Goal: Task Accomplishment & Management: Use online tool/utility

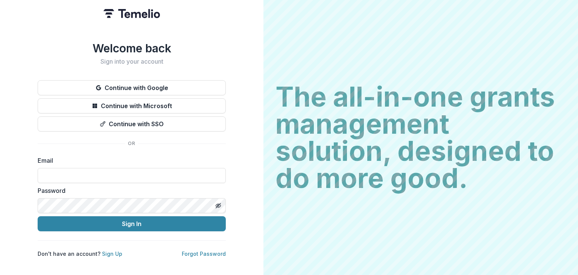
click at [137, 170] on input at bounding box center [132, 175] width 188 height 15
type input "**********"
click at [38, 216] on button "Sign In" at bounding box center [132, 223] width 188 height 15
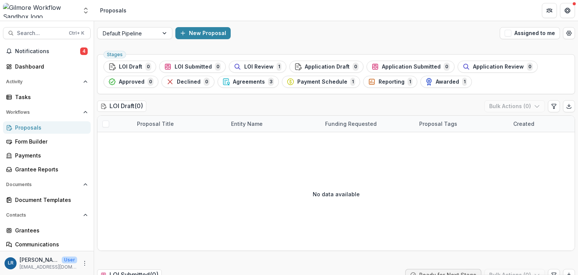
click at [39, 49] on span "Notifications" at bounding box center [47, 51] width 65 height 6
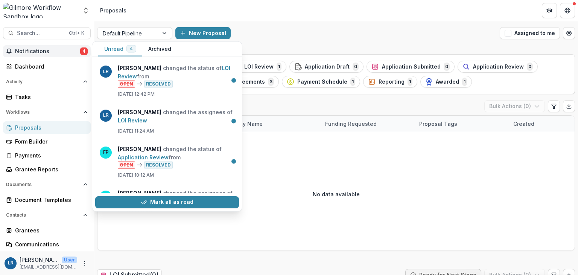
click at [38, 171] on div "Grantee Reports" at bounding box center [50, 169] width 70 height 8
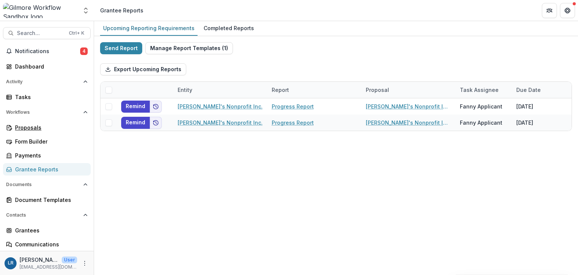
click at [35, 130] on div "Proposals" at bounding box center [50, 127] width 70 height 8
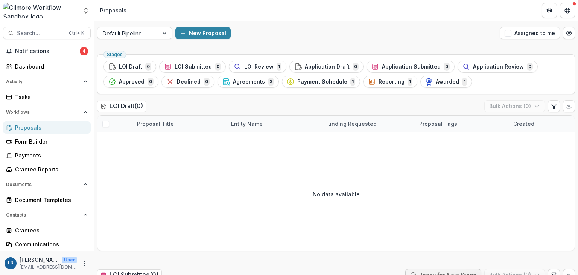
click at [247, 83] on span "Agreements" at bounding box center [249, 82] width 32 height 6
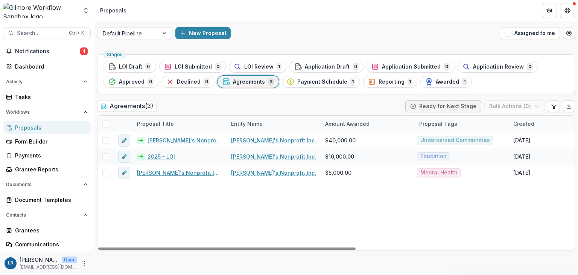
click at [184, 172] on link "Fanny's Nonprofit Inc. - 2025 - Grant Request" at bounding box center [179, 173] width 85 height 8
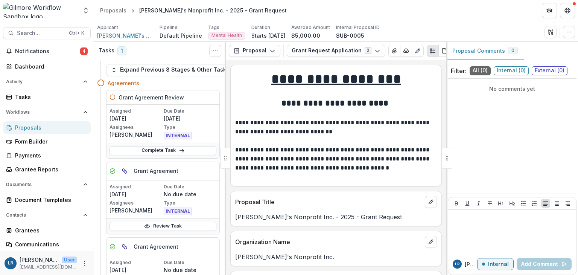
scroll to position [11, 0]
click at [173, 151] on link "Complete Task" at bounding box center [163, 150] width 107 height 9
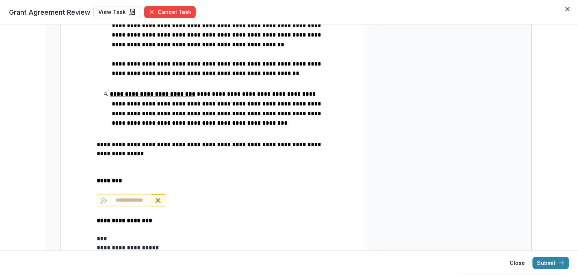
scroll to position [409, 0]
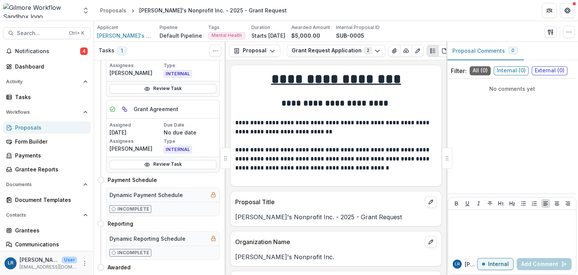
scroll to position [151, 0]
click at [167, 163] on link "Review Task" at bounding box center [163, 164] width 107 height 9
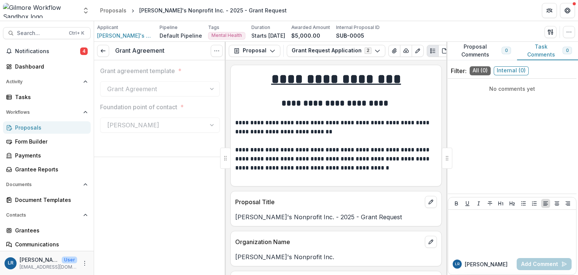
click at [102, 51] on line at bounding box center [103, 51] width 4 height 0
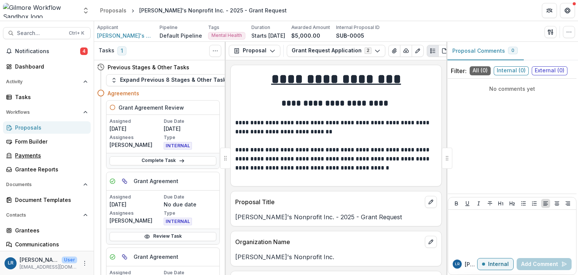
click at [37, 158] on div "Payments" at bounding box center [50, 155] width 70 height 8
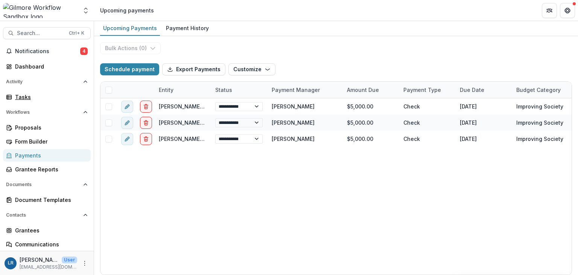
click at [28, 94] on div "Tasks" at bounding box center [50, 97] width 70 height 8
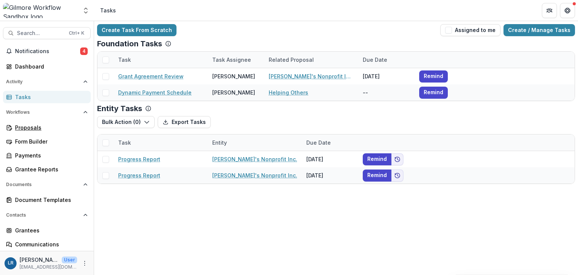
click at [19, 125] on div "Proposals" at bounding box center [50, 127] width 70 height 8
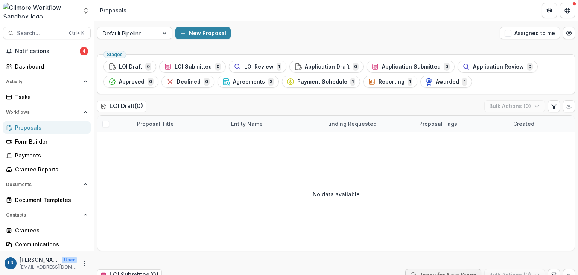
click at [244, 65] on span "LOI Review" at bounding box center [258, 67] width 29 height 6
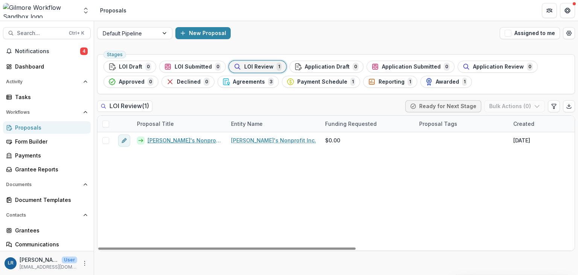
click at [191, 138] on link "Fanny's Nonprofit Inc. - 2025 - Grant Request LOI" at bounding box center [185, 140] width 75 height 8
click at [122, 64] on span "LOI Draft" at bounding box center [130, 67] width 23 height 6
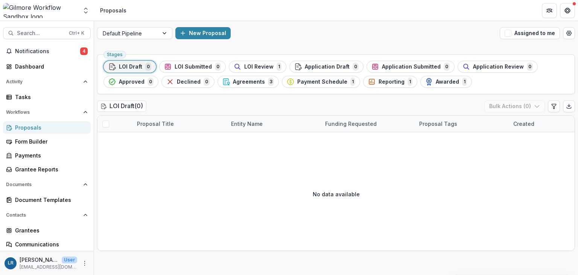
click at [205, 66] on span "LOI Submitted" at bounding box center [193, 67] width 37 height 6
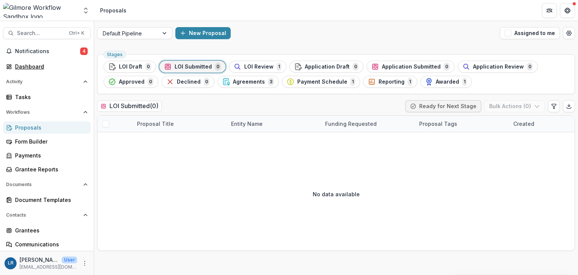
click at [30, 68] on div "Dashboard" at bounding box center [50, 66] width 70 height 8
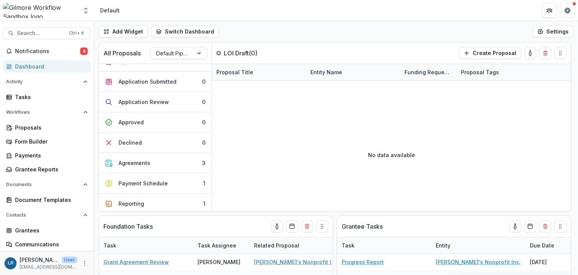
click at [20, 52] on span "Notifications" at bounding box center [47, 51] width 65 height 6
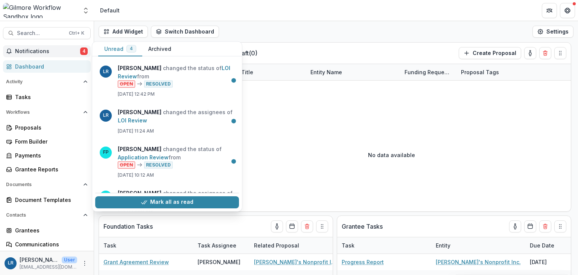
click at [20, 52] on span "Notifications" at bounding box center [47, 51] width 65 height 6
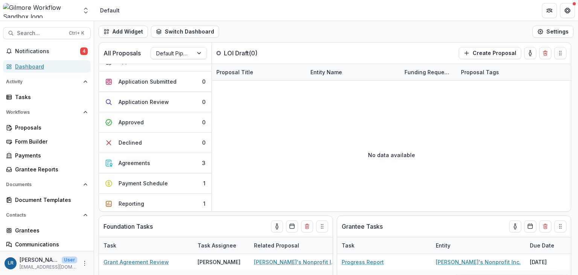
click at [24, 65] on div "Dashboard" at bounding box center [50, 66] width 70 height 8
click at [27, 129] on div "Proposals" at bounding box center [50, 127] width 70 height 8
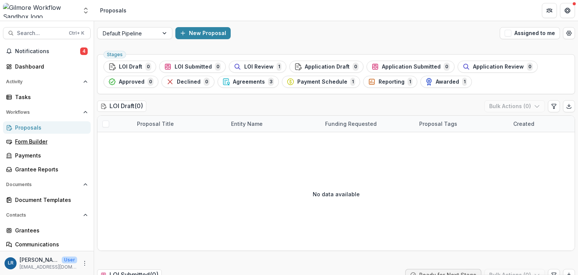
click at [33, 141] on div "Form Builder" at bounding box center [50, 141] width 70 height 8
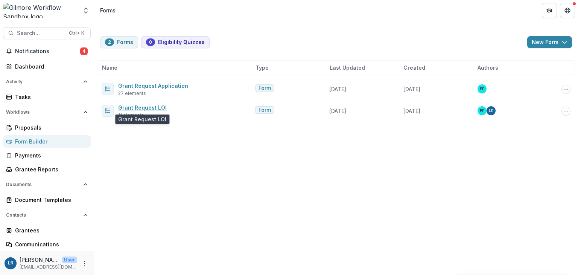
click at [154, 105] on link "Grant Request LOI" at bounding box center [142, 107] width 49 height 6
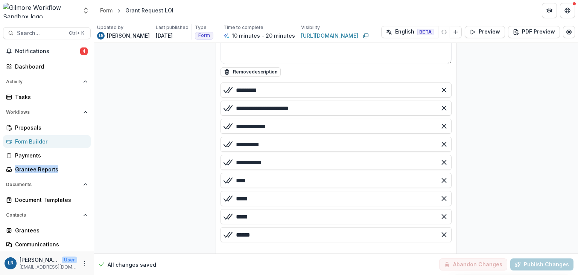
drag, startPoint x: 91, startPoint y: 160, endPoint x: 89, endPoint y: 176, distance: 16.4
click at [89, 176] on div "Notifications 4 Dashboard Activity Tasks Workflows Proposals Form Builder Payme…" at bounding box center [47, 170] width 94 height 250
drag, startPoint x: 91, startPoint y: 96, endPoint x: 90, endPoint y: 120, distance: 24.1
click at [90, 120] on div "Notifications 4 Dashboard Activity Tasks Workflows Proposals Form Builder Payme…" at bounding box center [47, 170] width 94 height 250
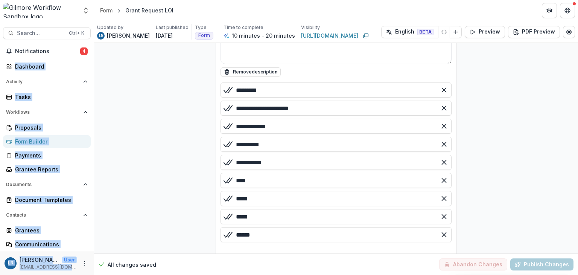
drag, startPoint x: 94, startPoint y: 26, endPoint x: 91, endPoint y: 50, distance: 24.6
click at [91, 50] on main "**********" at bounding box center [289, 148] width 578 height 254
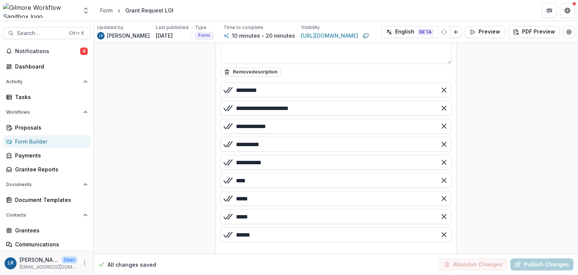
click at [156, 122] on div "**********" at bounding box center [336, 128] width 484 height 2039
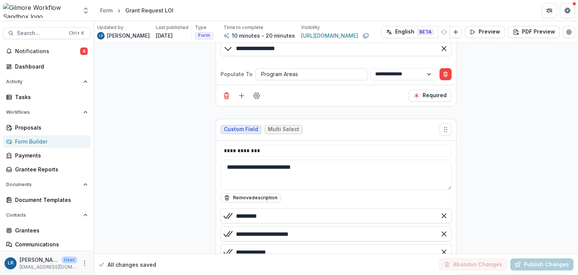
scroll to position [776, 0]
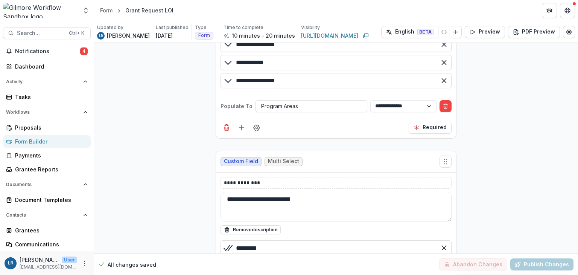
click at [33, 138] on div "Form Builder" at bounding box center [50, 141] width 70 height 8
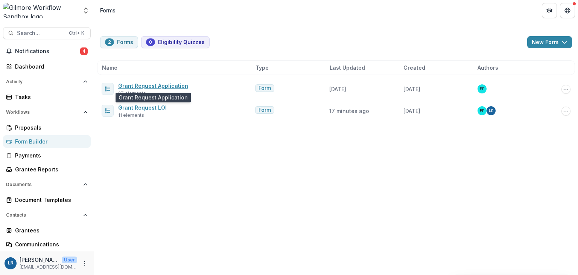
click at [148, 84] on link "Grant Request Application" at bounding box center [153, 85] width 70 height 6
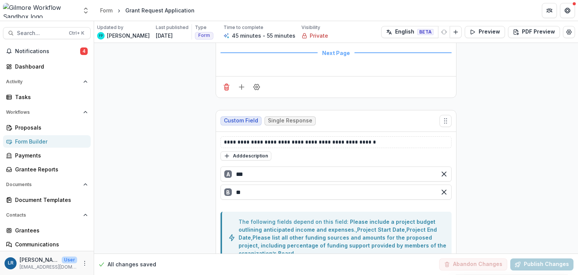
scroll to position [3232, 0]
click at [36, 54] on span "Notifications" at bounding box center [47, 51] width 65 height 6
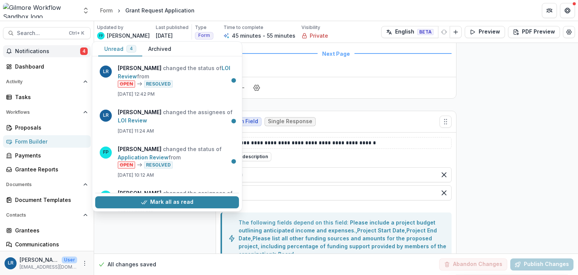
click at [36, 54] on span "Notifications" at bounding box center [47, 51] width 65 height 6
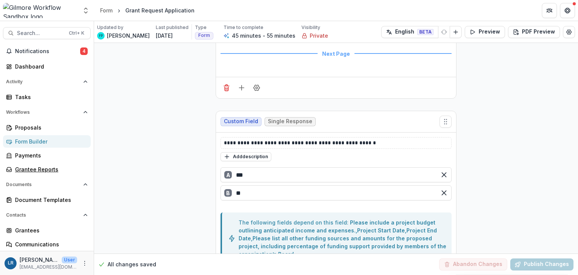
click at [40, 170] on div "Grantee Reports" at bounding box center [50, 169] width 70 height 8
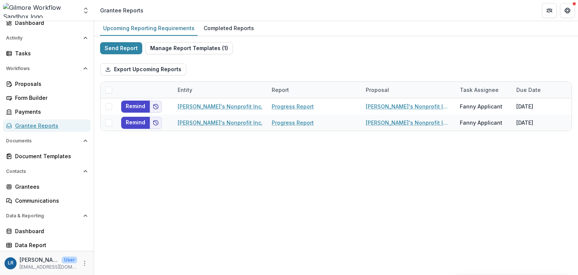
scroll to position [44, 0]
click at [41, 153] on div "Document Templates" at bounding box center [50, 156] width 70 height 8
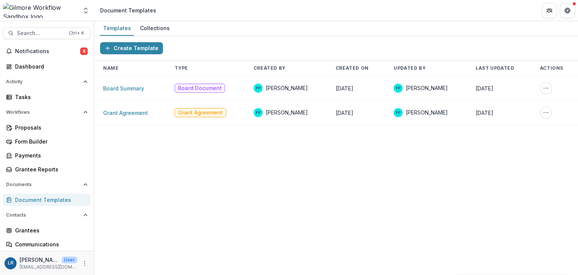
click at [121, 87] on link "Board Summary" at bounding box center [123, 88] width 41 height 6
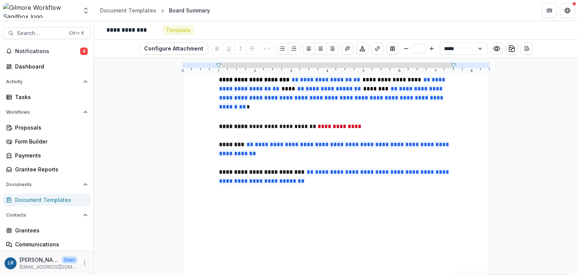
scroll to position [211, 0]
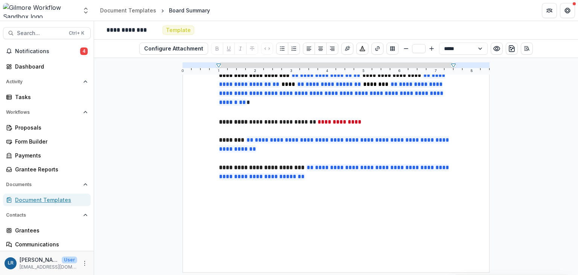
click at [44, 199] on div "Document Templates" at bounding box center [50, 200] width 70 height 8
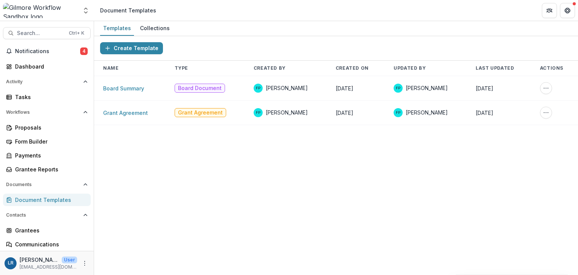
click at [128, 112] on link "Grant Agreement" at bounding box center [125, 113] width 45 height 6
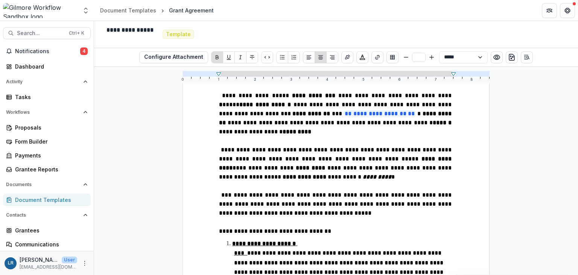
scroll to position [98, 0]
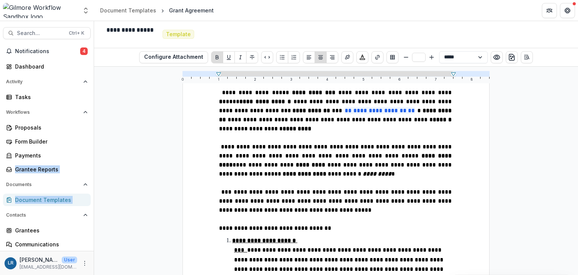
drag, startPoint x: 91, startPoint y: 160, endPoint x: 88, endPoint y: 212, distance: 51.7
click at [88, 212] on div "Notifications 4 Dashboard Activity Tasks Workflows Proposals Form Builder Payme…" at bounding box center [47, 170] width 94 height 250
click at [150, 130] on div "**********" at bounding box center [336, 171] width 484 height 208
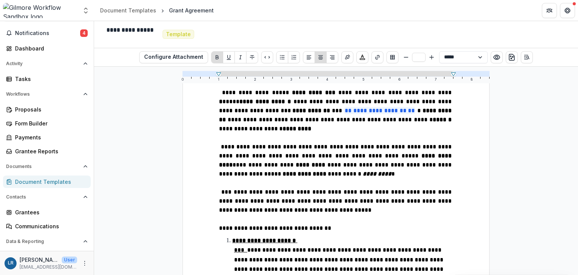
scroll to position [44, 0]
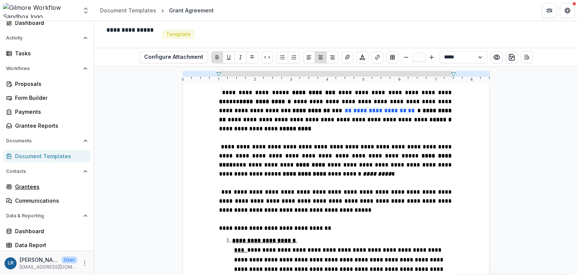
click at [32, 187] on div "Grantees" at bounding box center [50, 187] width 70 height 8
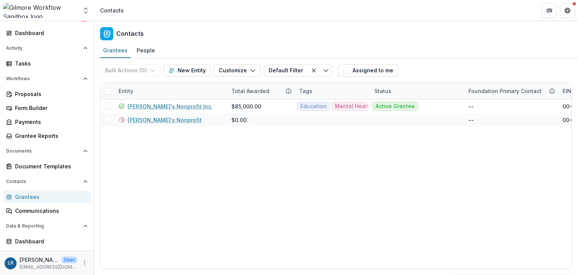
scroll to position [44, 0]
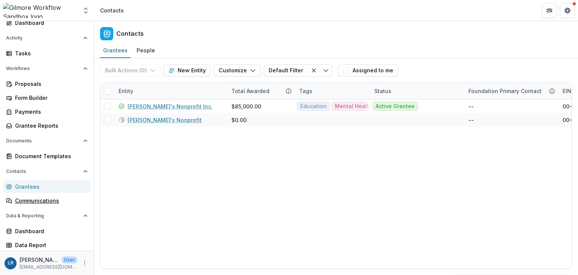
click at [44, 199] on div "Communications" at bounding box center [50, 200] width 70 height 8
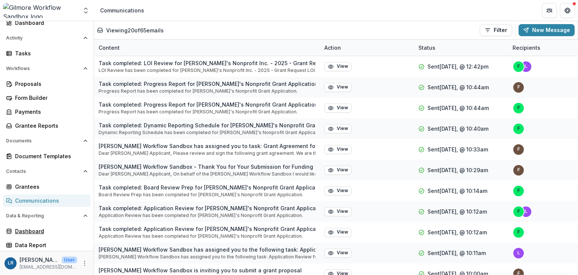
click at [36, 234] on link "Dashboard" at bounding box center [47, 231] width 88 height 12
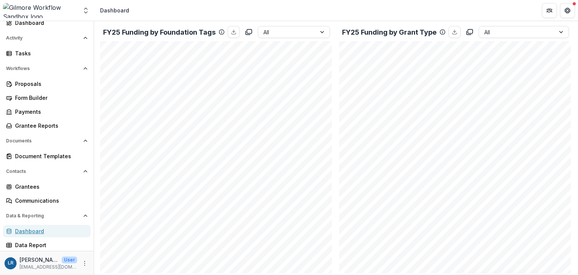
scroll to position [200, 0]
click at [34, 244] on div "Data Report" at bounding box center [50, 245] width 70 height 8
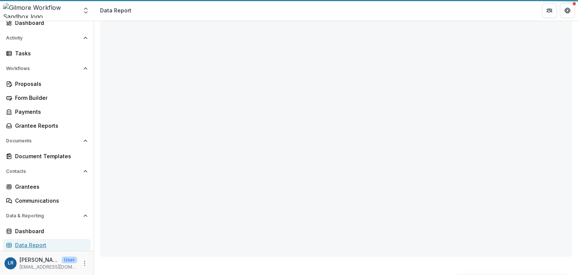
scroll to position [64, 0]
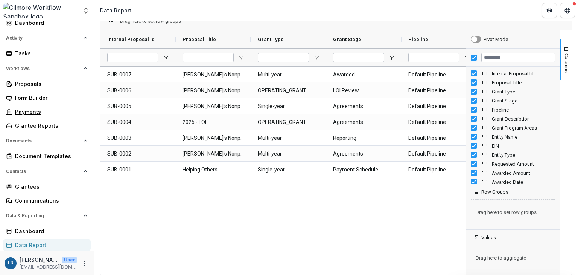
click at [28, 111] on div "Payments" at bounding box center [50, 112] width 70 height 8
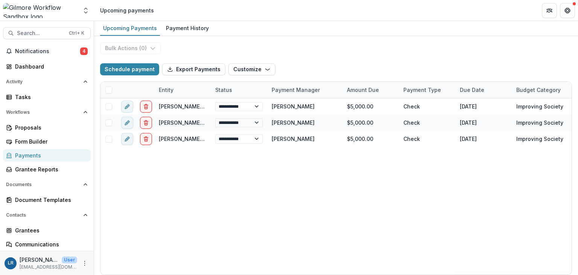
click at [182, 28] on div "Payment History" at bounding box center [187, 28] width 49 height 11
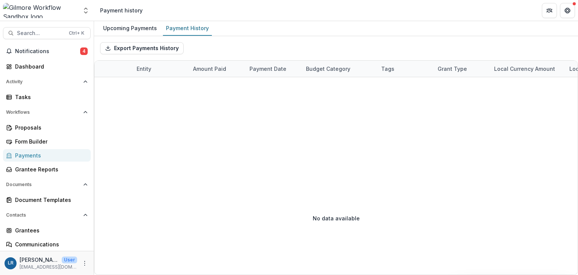
click at [128, 27] on div "Upcoming Payments" at bounding box center [130, 28] width 60 height 11
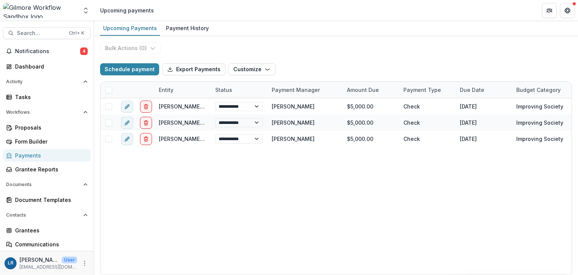
click at [82, 262] on icon "More" at bounding box center [85, 263] width 6 height 6
click at [50, 169] on div "Grantee Reports" at bounding box center [50, 169] width 70 height 8
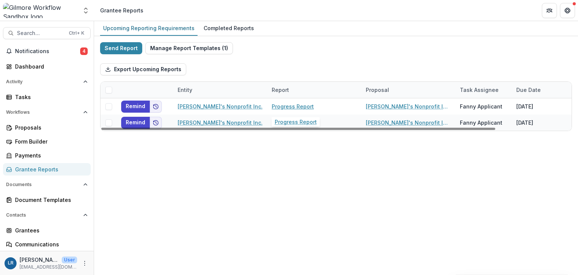
click at [306, 106] on link "Progress Report" at bounding box center [293, 106] width 42 height 8
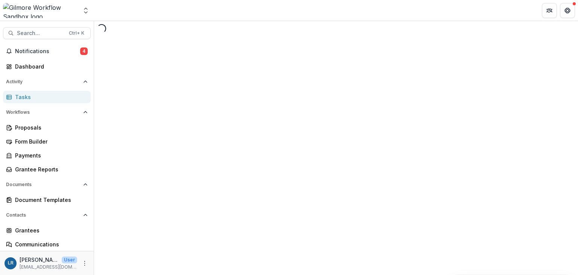
select select "********"
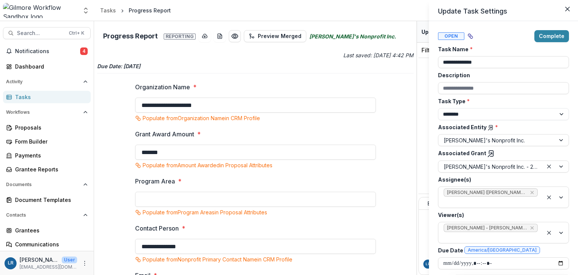
drag, startPoint x: 416, startPoint y: 62, endPoint x: 414, endPoint y: 95, distance: 33.2
drag, startPoint x: 414, startPoint y: 95, endPoint x: 415, endPoint y: 62, distance: 33.2
click at [415, 62] on div "**********" at bounding box center [289, 137] width 578 height 275
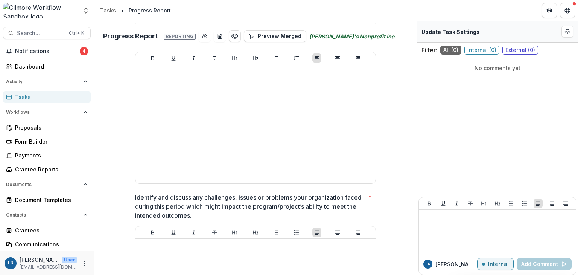
scroll to position [493, 0]
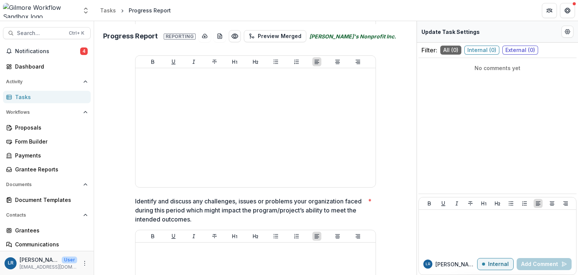
click at [22, 111] on span "Workflows" at bounding box center [43, 112] width 74 height 5
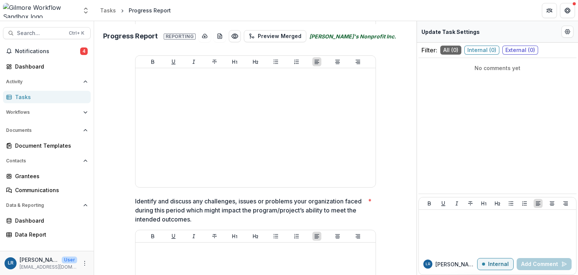
click at [22, 111] on span "Workflows" at bounding box center [43, 112] width 74 height 5
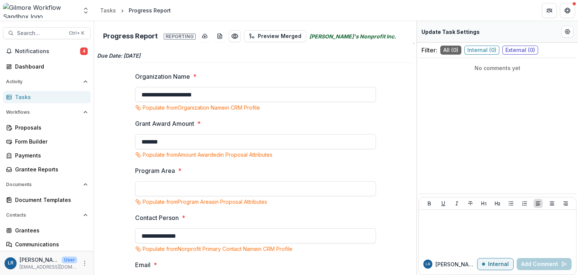
scroll to position [0, 0]
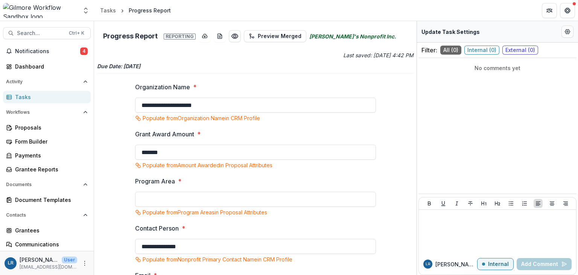
click at [229, 38] on button "Preview fa599998-312d-4bad-9134-570a7971ec42.pdf" at bounding box center [235, 36] width 12 height 12
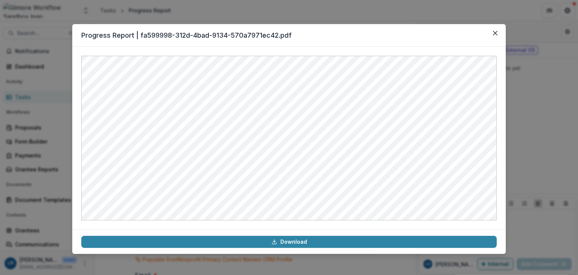
click at [502, 35] on header "Progress Report | fa599998-312d-4bad-9134-570a7971ec42.pdf" at bounding box center [289, 35] width 434 height 23
click at [498, 33] on button "Close" at bounding box center [495, 33] width 12 height 12
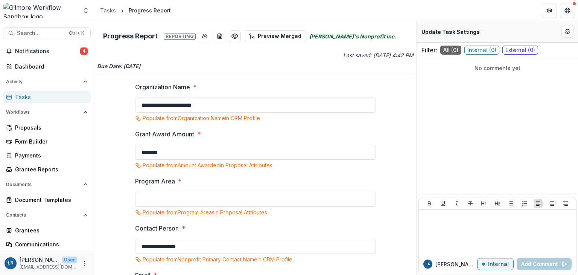
click at [217, 37] on icon "download-word-button" at bounding box center [220, 36] width 6 height 6
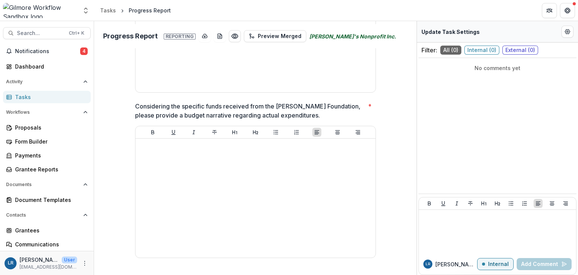
scroll to position [762, 0]
